Goal: Information Seeking & Learning: Learn about a topic

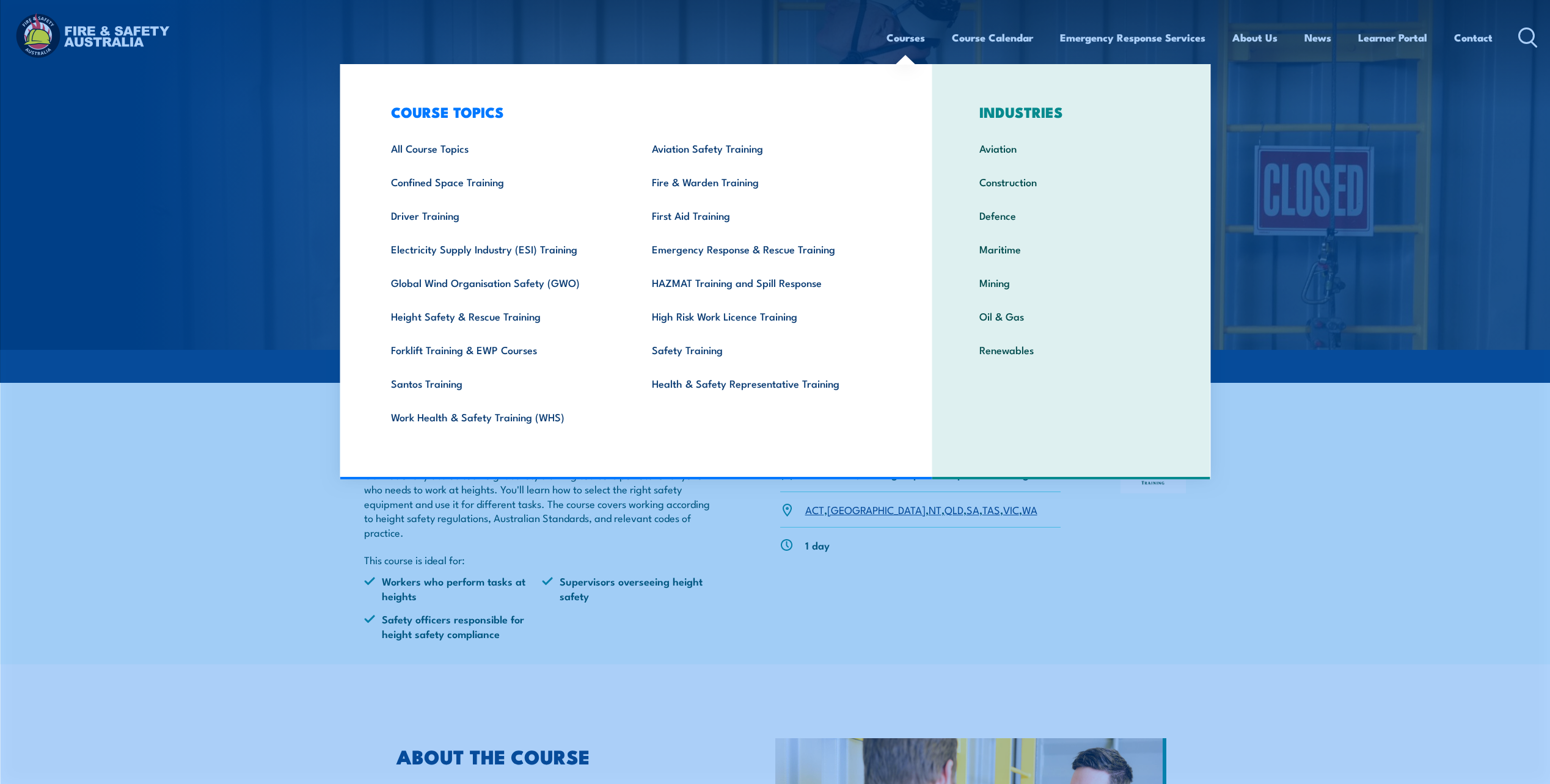
click at [888, 43] on link "Courses" at bounding box center [906, 38] width 38 height 33
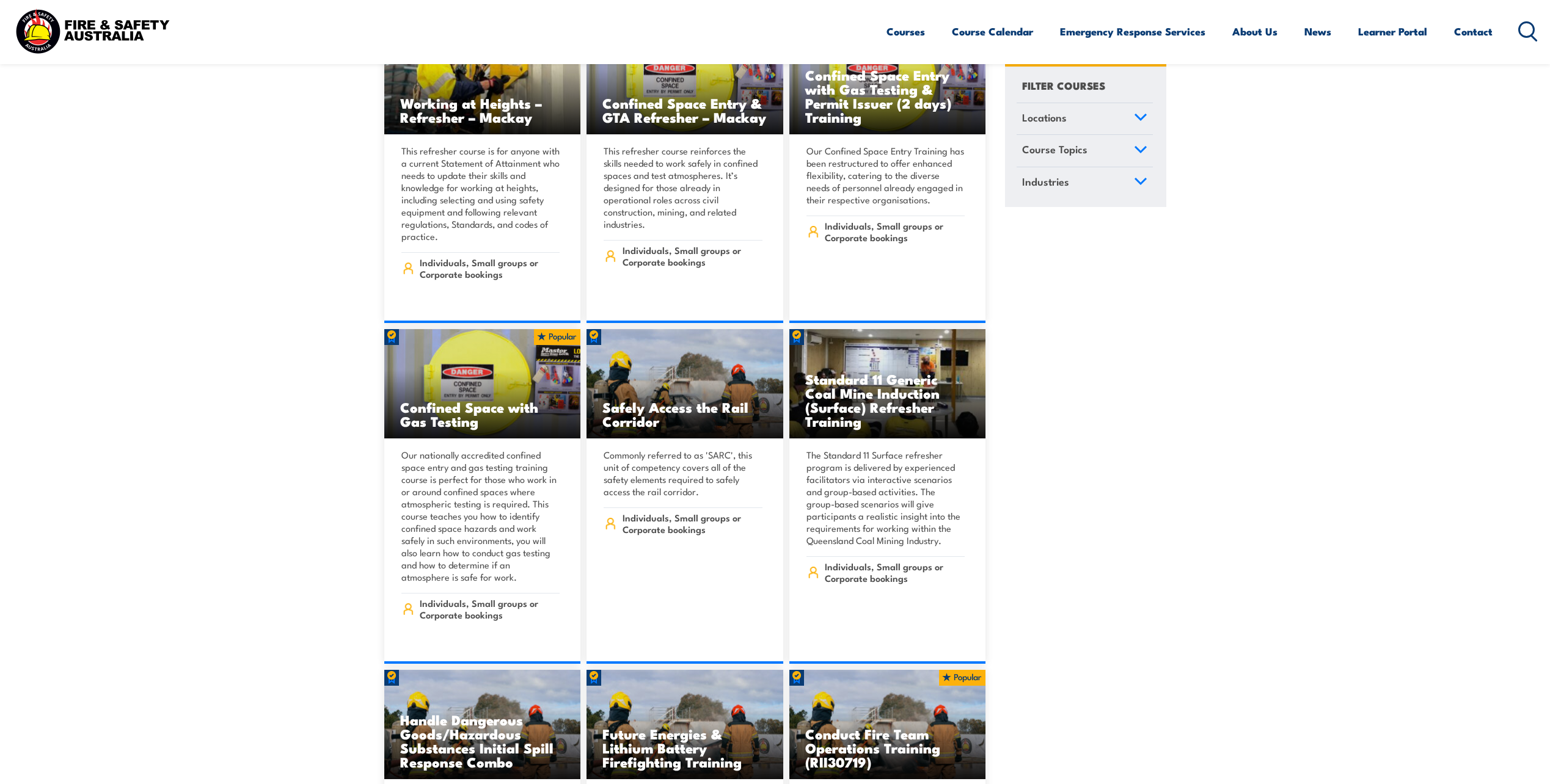
scroll to position [1588, 0]
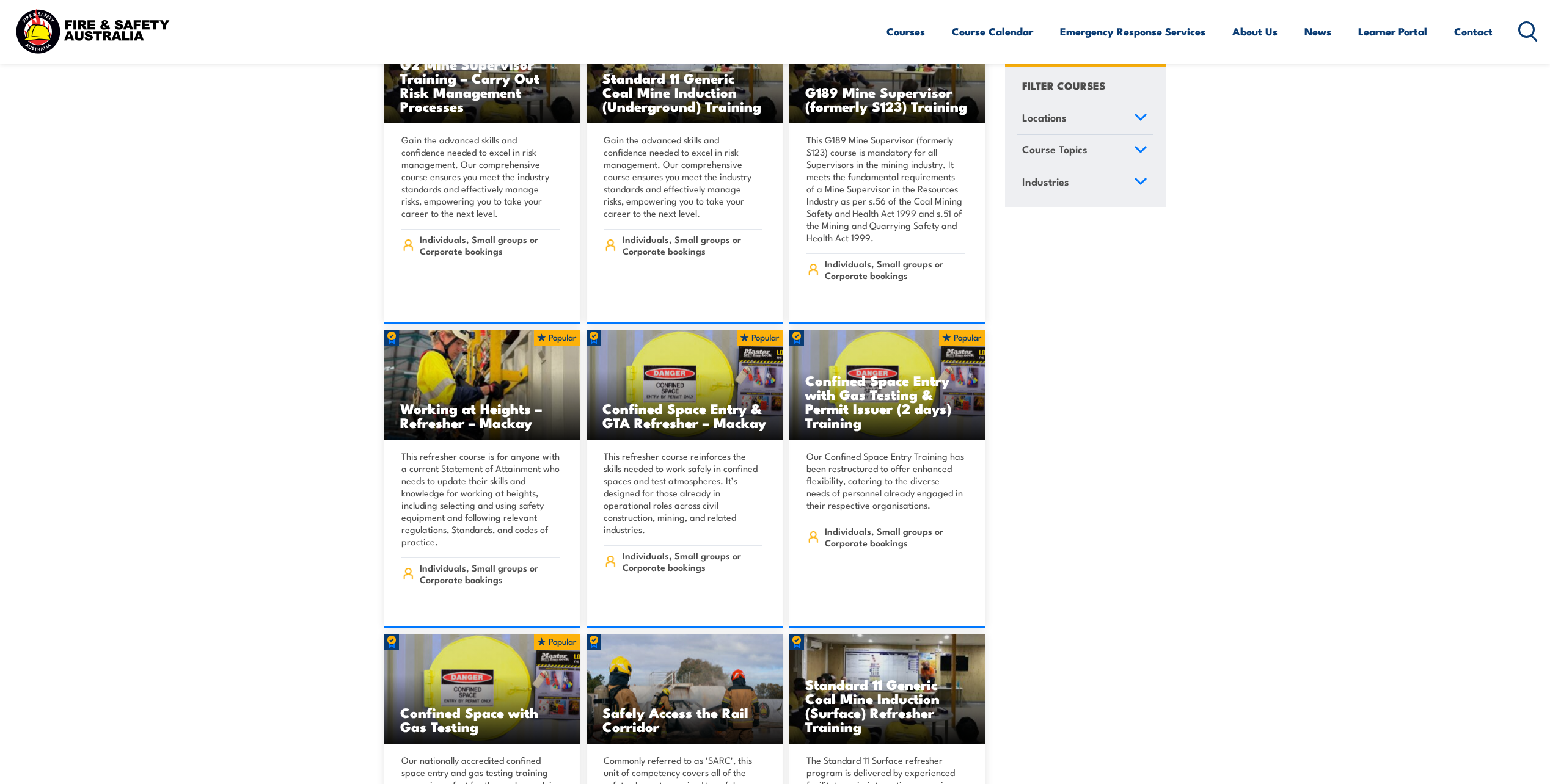
click at [1135, 152] on icon at bounding box center [1140, 149] width 13 height 8
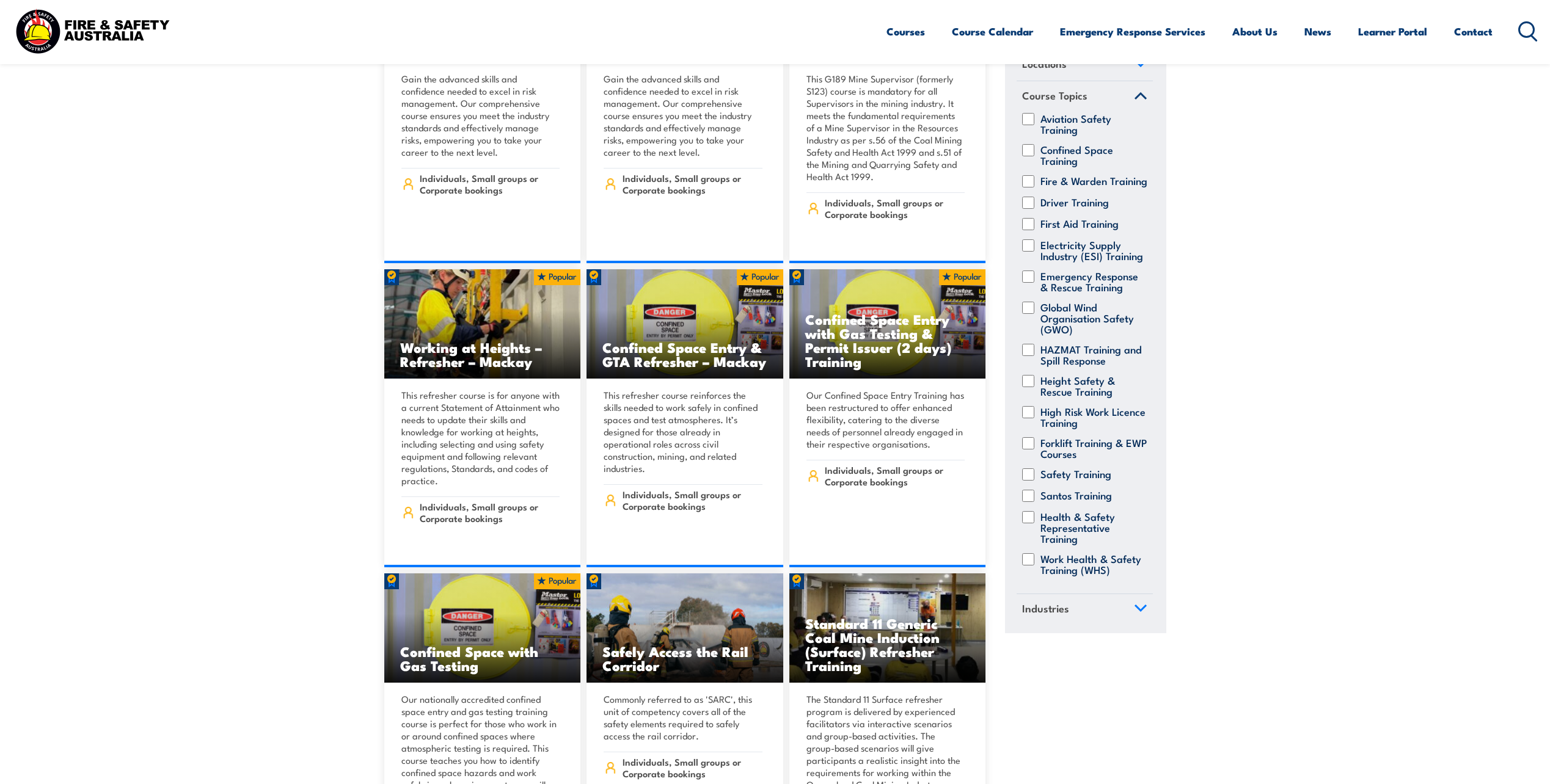
scroll to position [1711, 0]
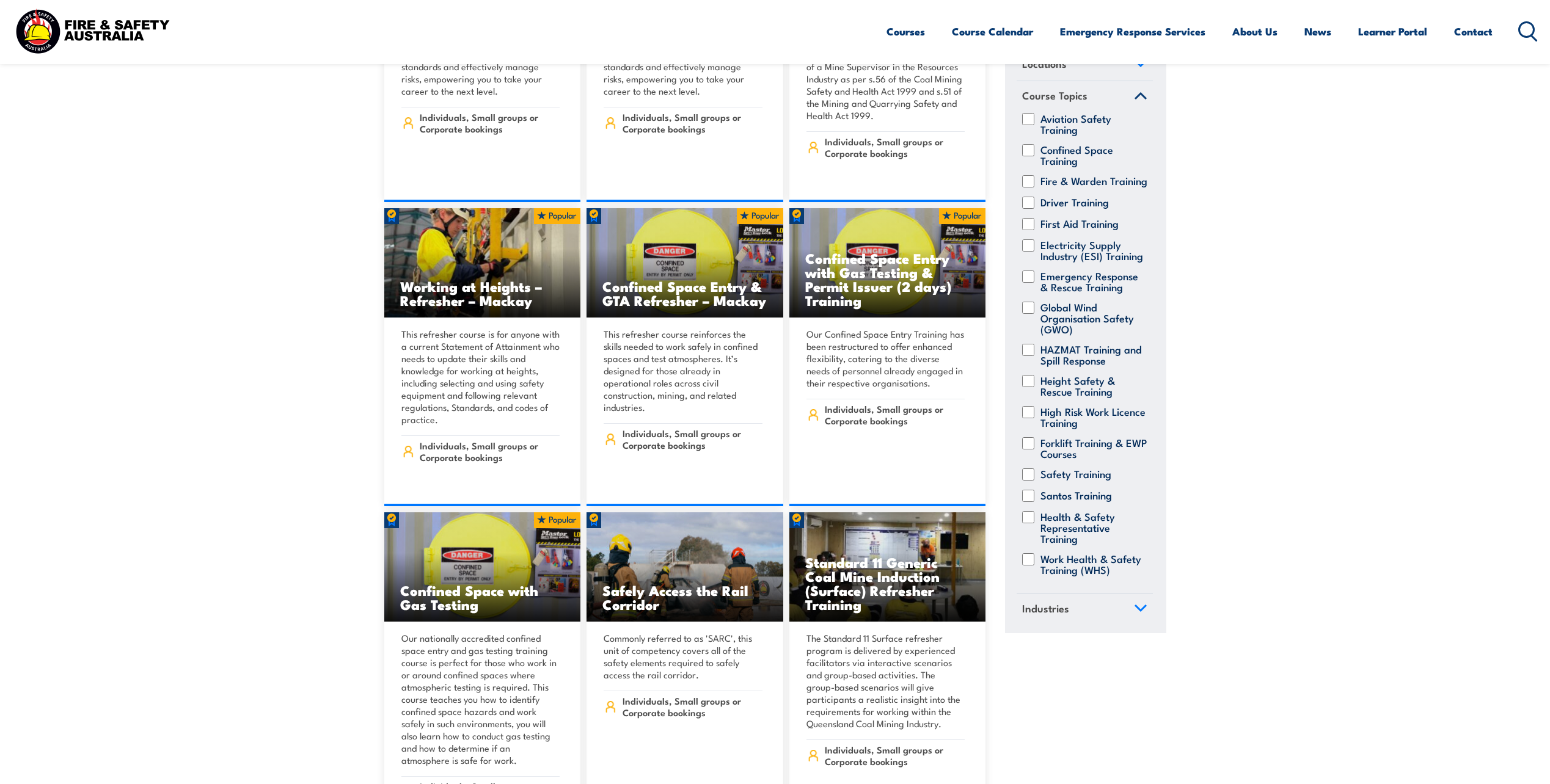
click at [1029, 406] on input "High Risk Work Licence Training" at bounding box center [1028, 412] width 13 height 13
checkbox input "true"
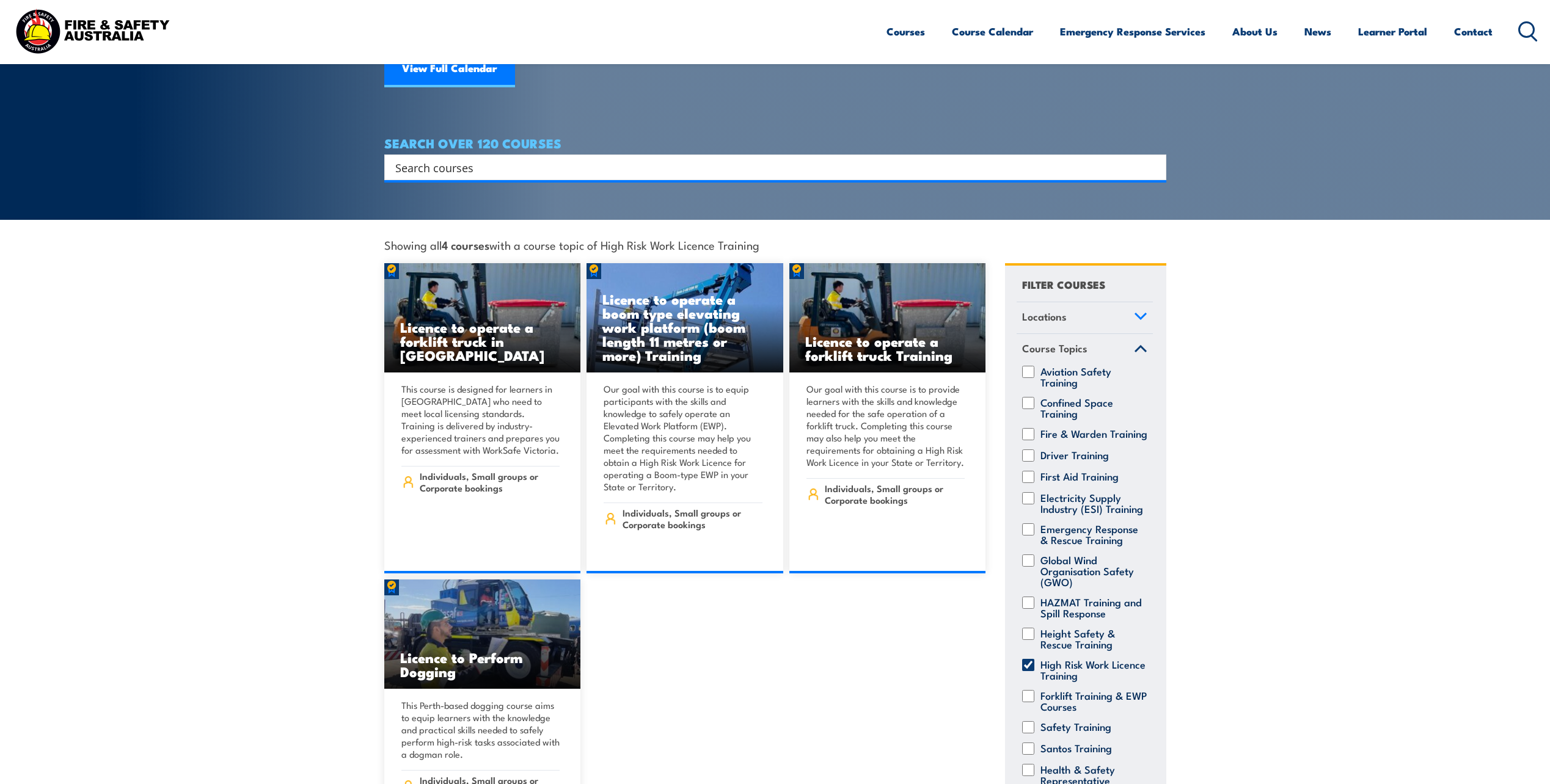
scroll to position [244, 0]
